Goal: Navigation & Orientation: Find specific page/section

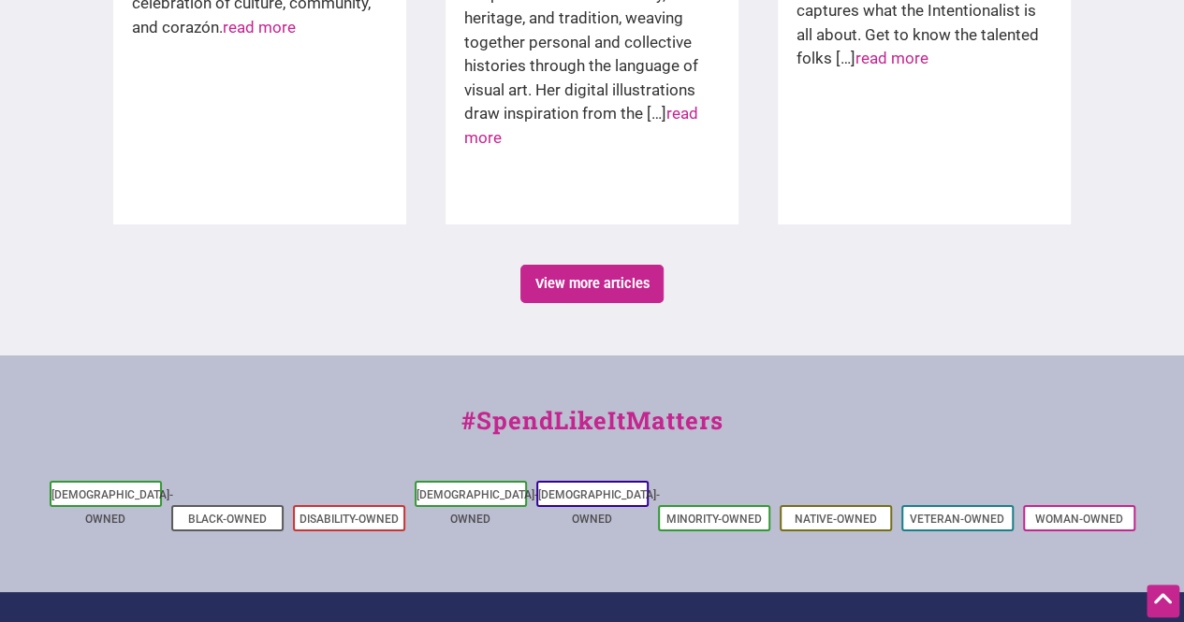
scroll to position [3399, 0]
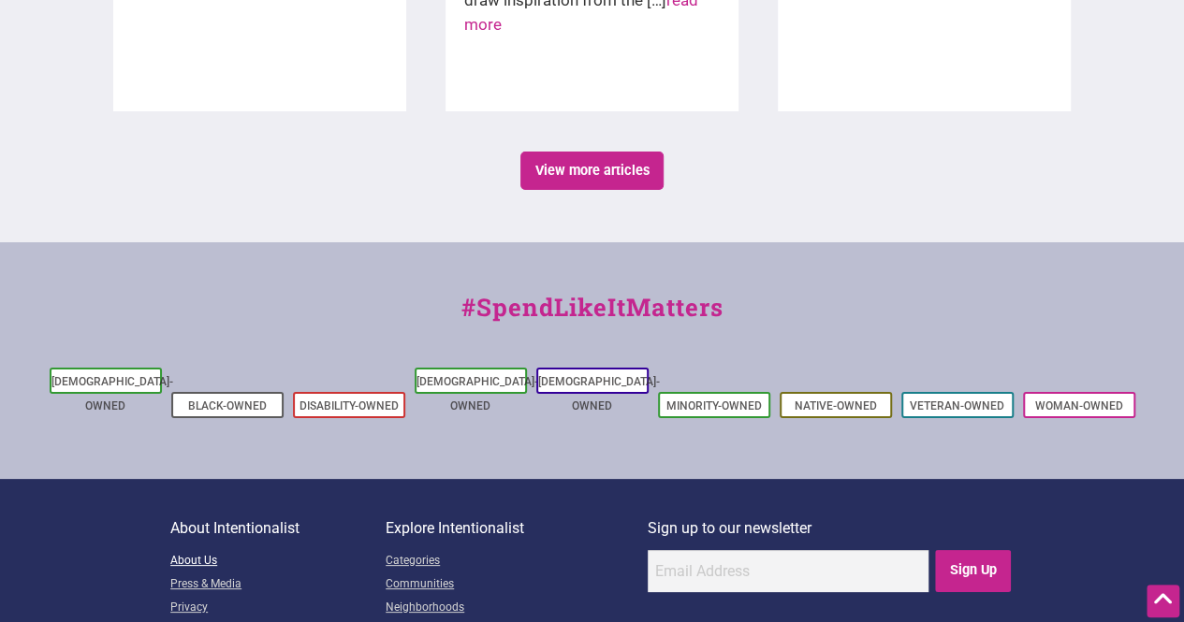
click at [211, 550] on link "About Us" at bounding box center [277, 561] width 215 height 23
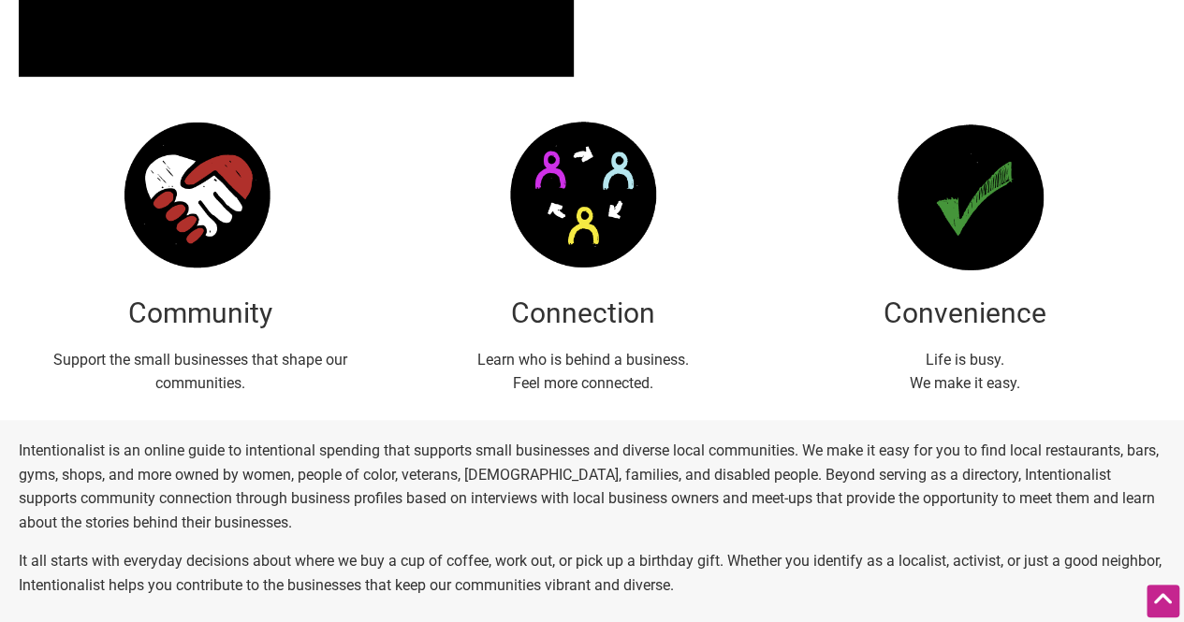
scroll to position [468, 0]
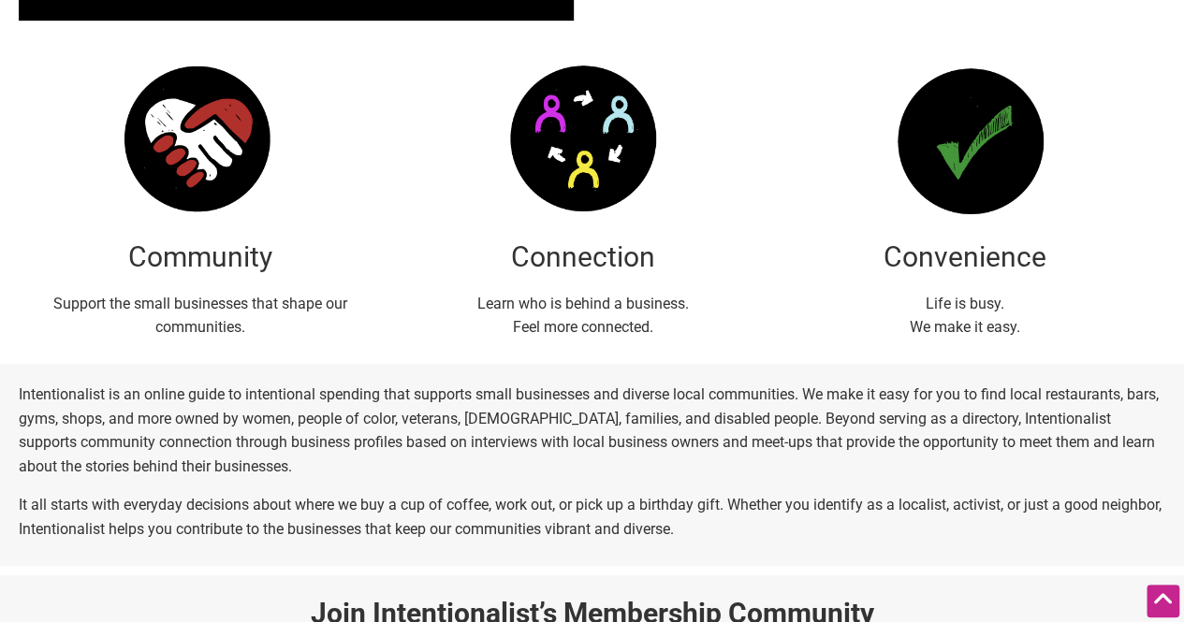
click at [1044, 397] on p "Intentionalist is an online guide to intentional spending that supports small b…" at bounding box center [592, 430] width 1146 height 95
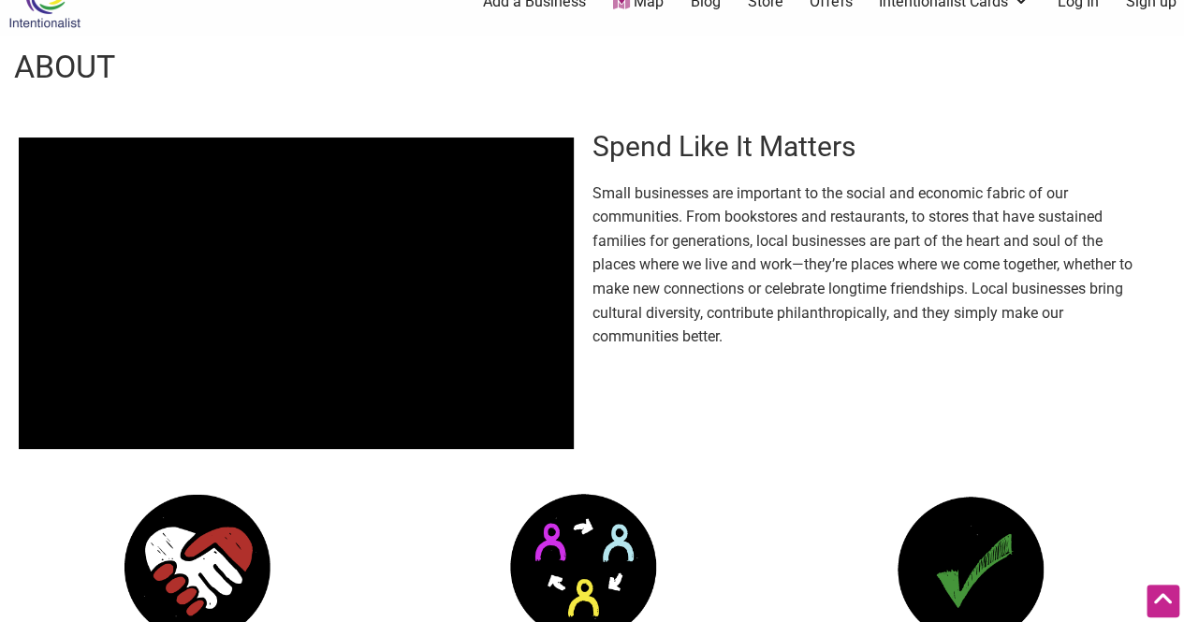
scroll to position [0, 0]
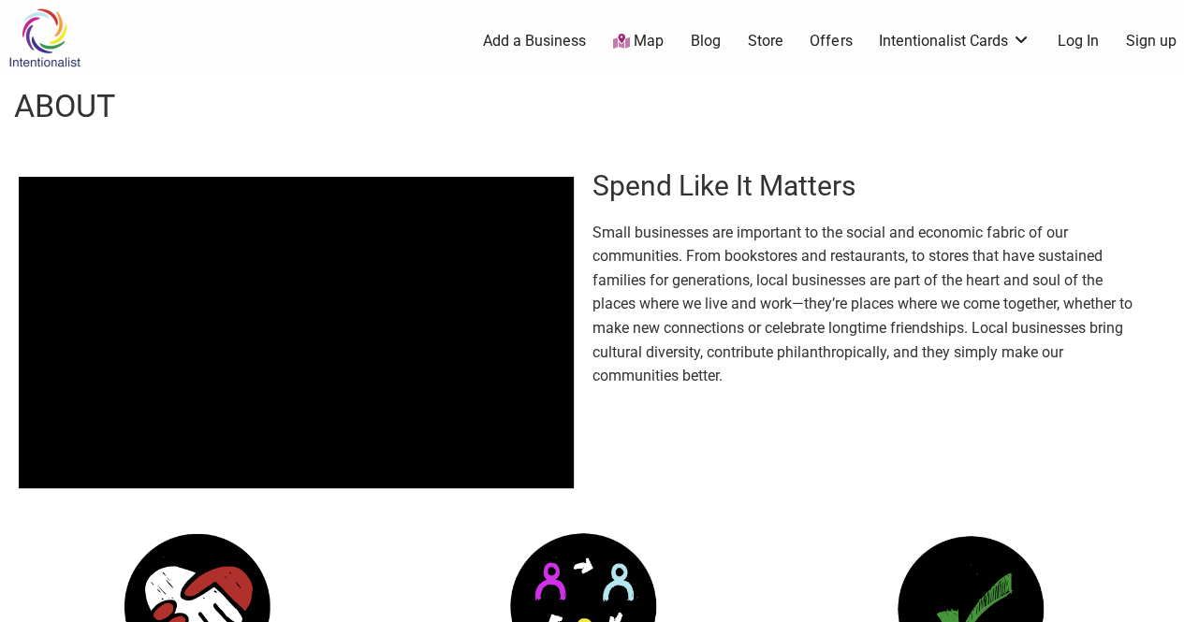
click at [43, 46] on img at bounding box center [44, 37] width 89 height 61
